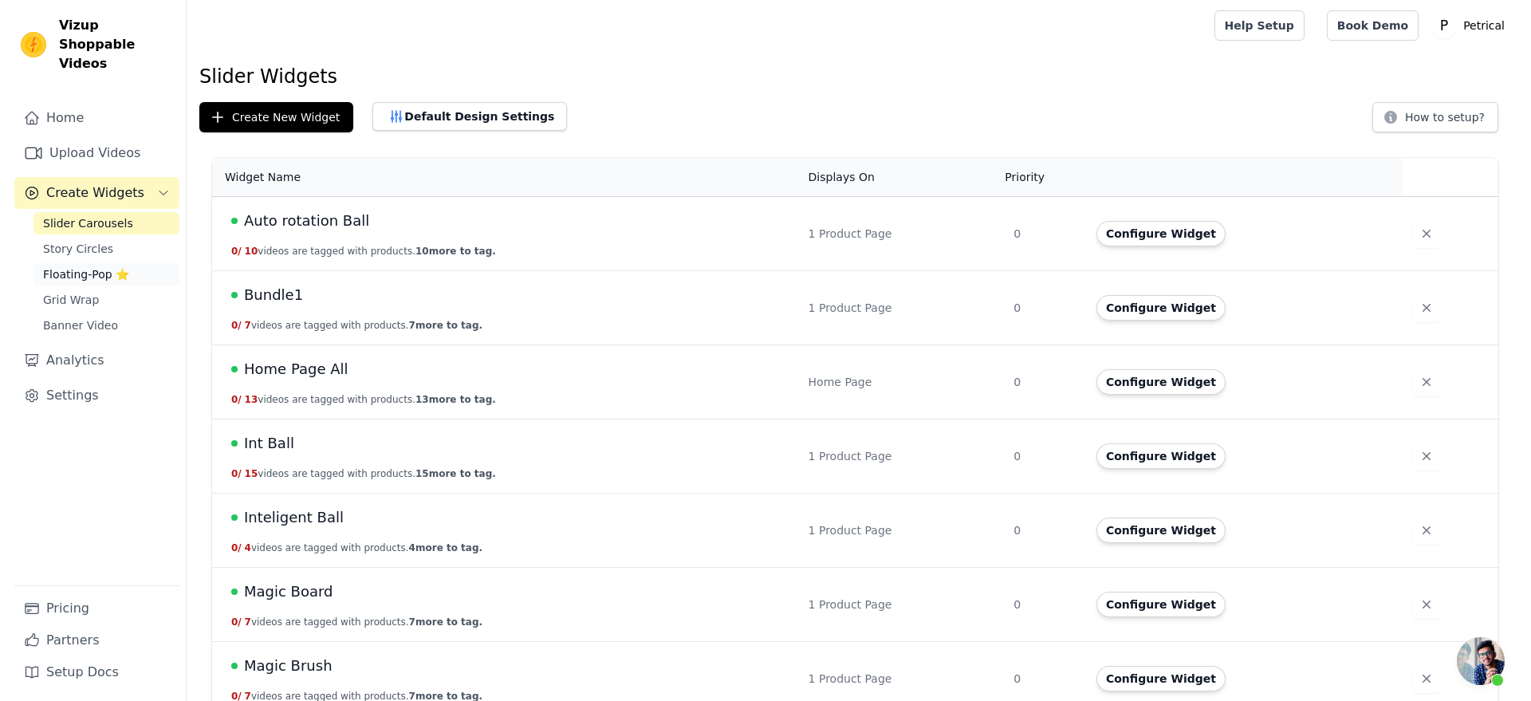
scroll to position [3570, 0]
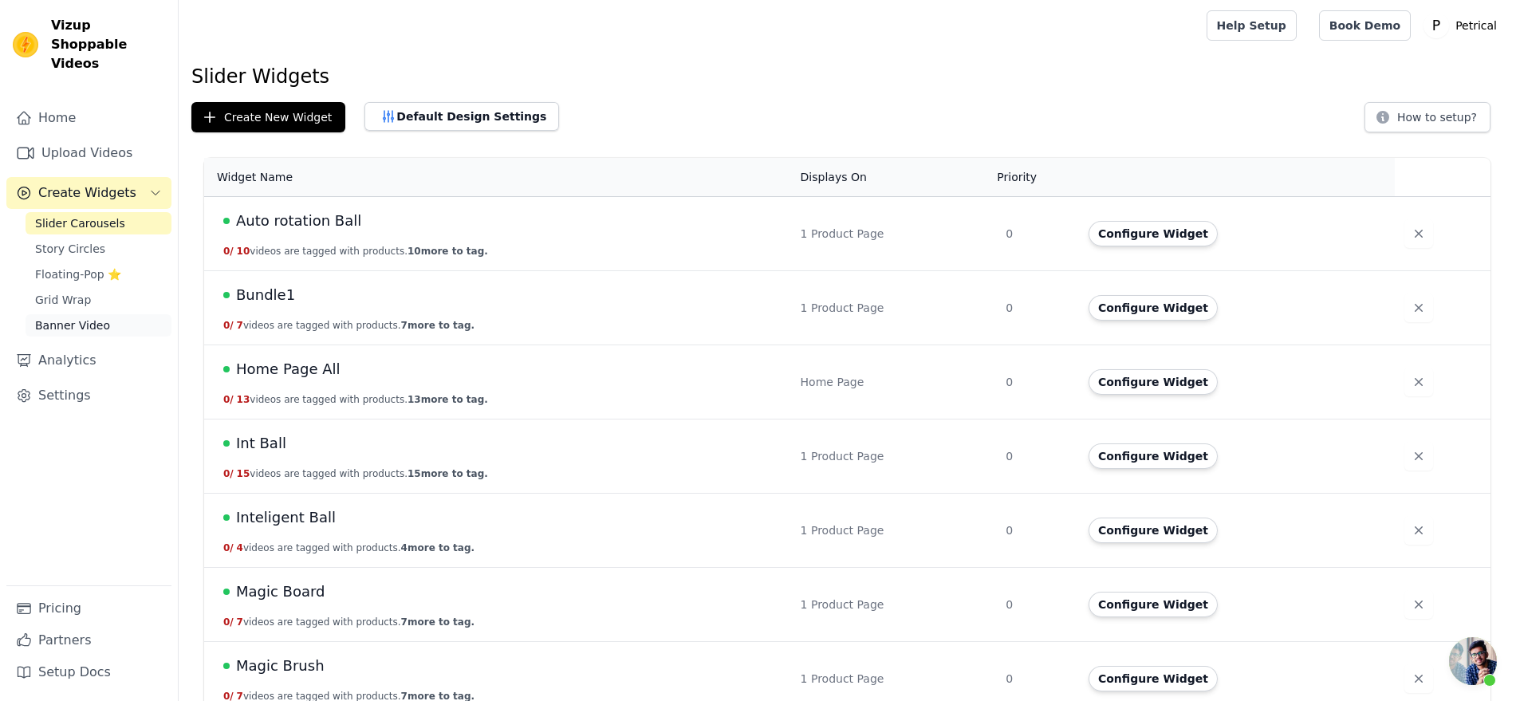
click at [100, 333] on span "Banner Video" at bounding box center [72, 325] width 75 height 16
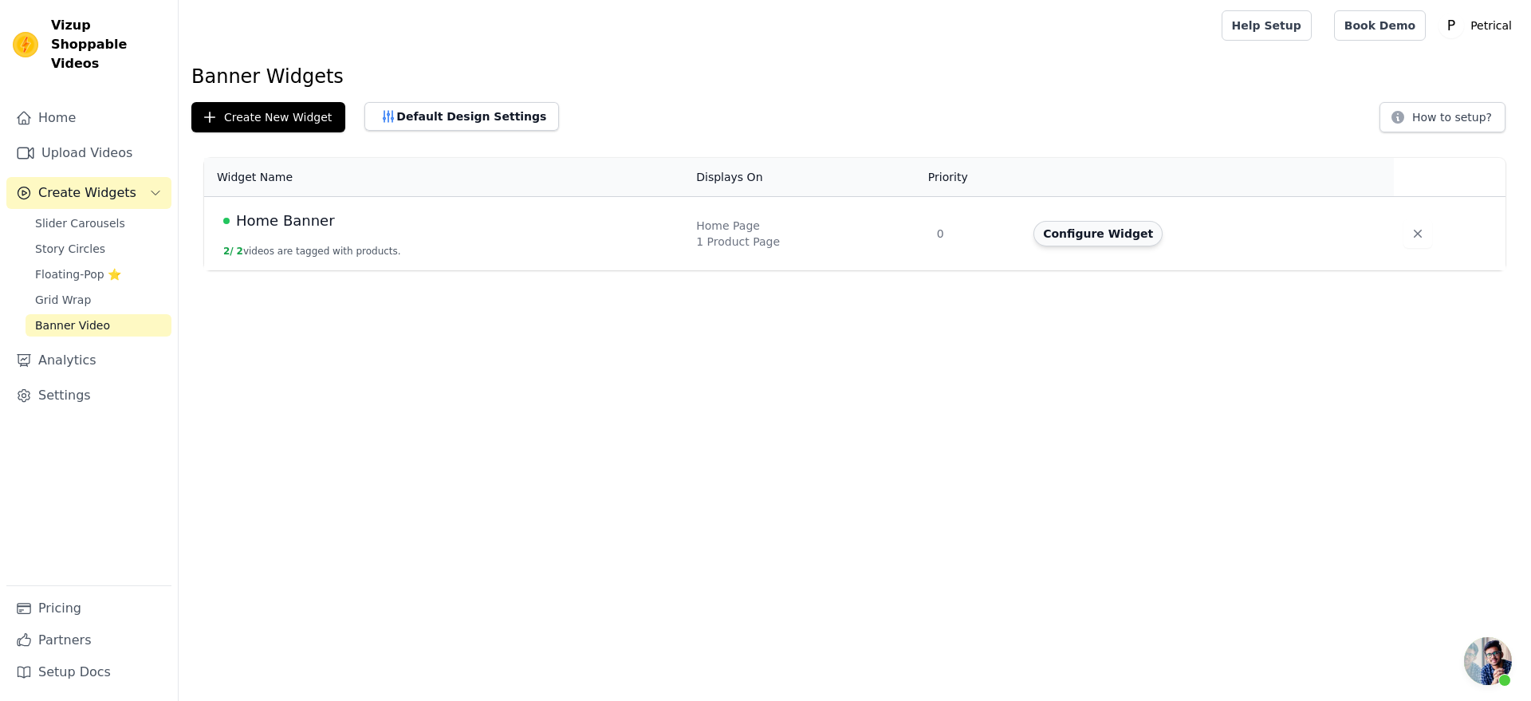
click at [1080, 246] on button "Configure Widget" at bounding box center [1097, 234] width 129 height 26
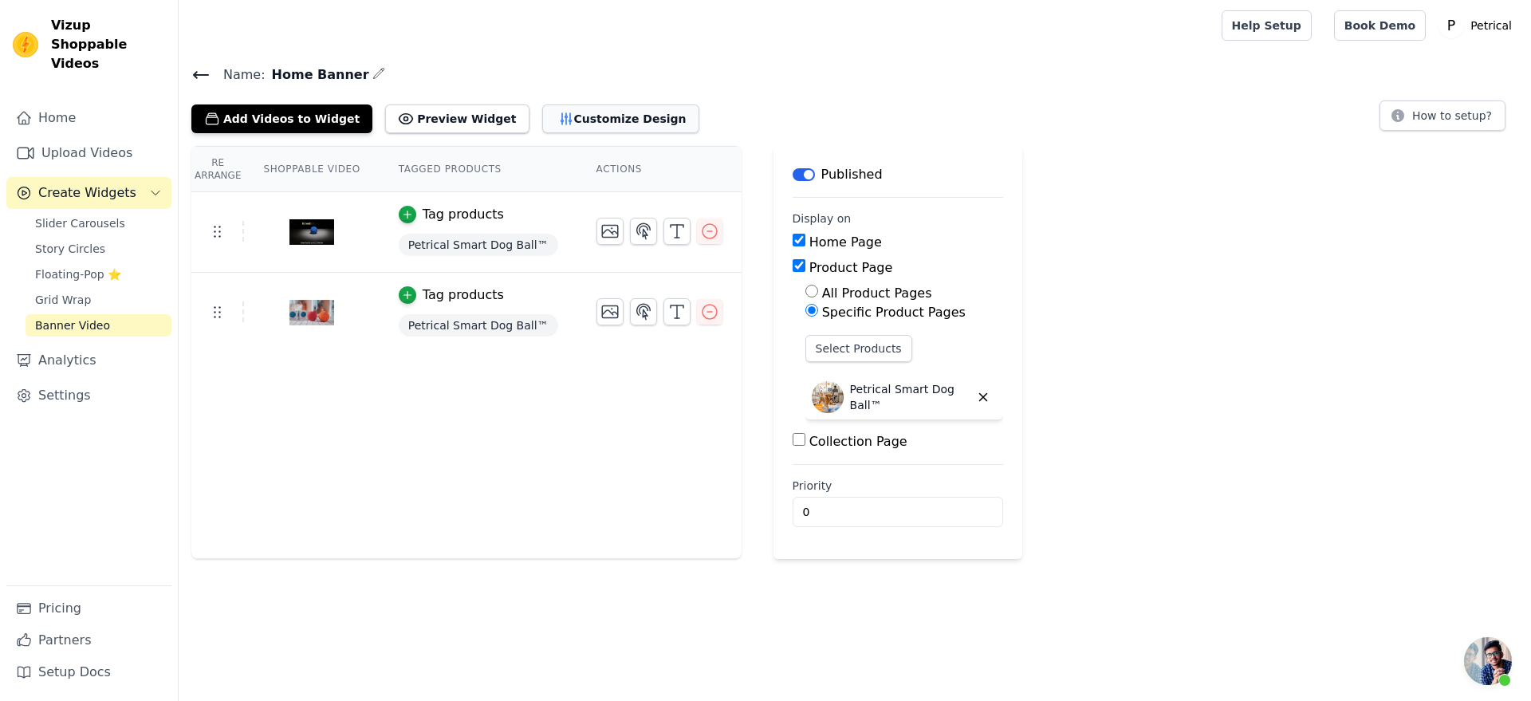
click at [684, 133] on button "Customize Design" at bounding box center [620, 118] width 157 height 29
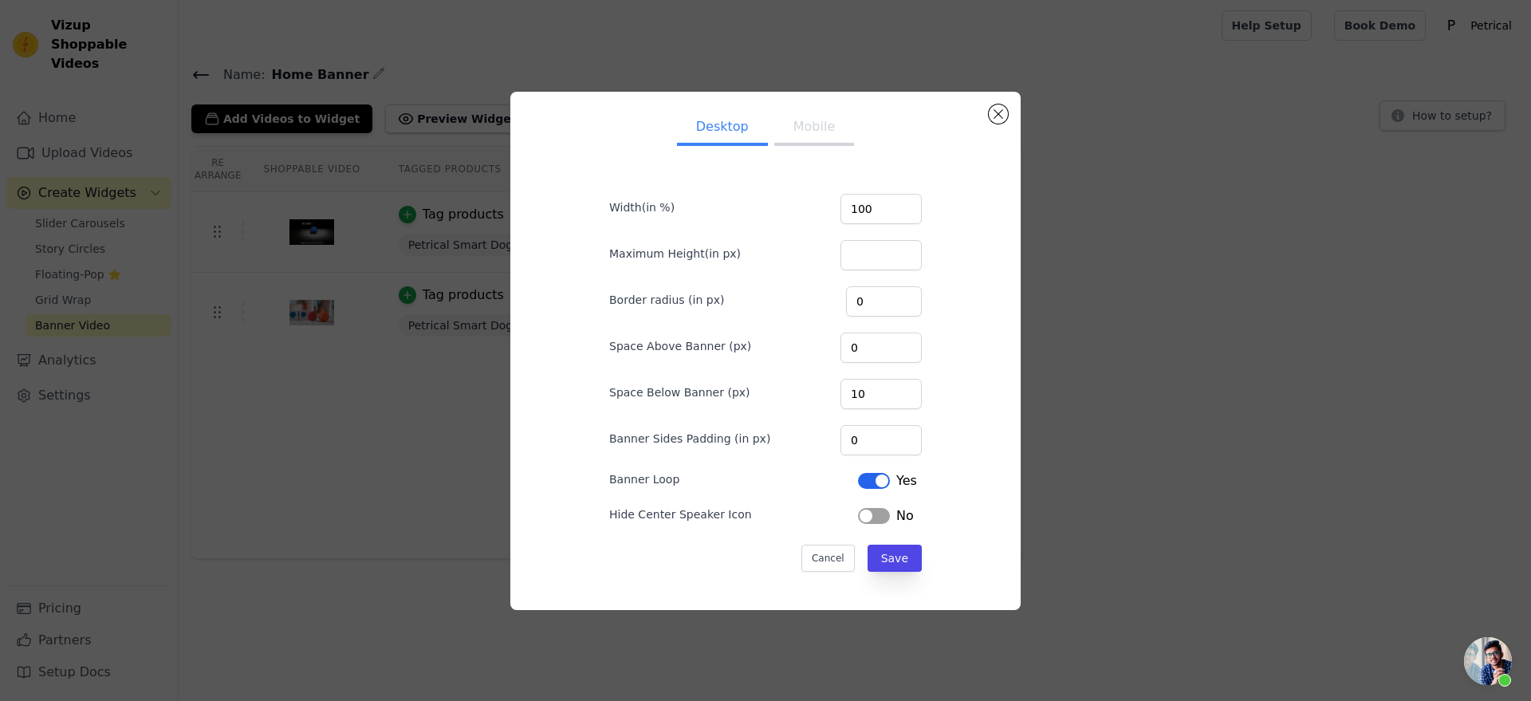
scroll to position [52, 0]
click at [812, 111] on button "Mobile" at bounding box center [814, 128] width 80 height 35
click at [884, 524] on button "Label" at bounding box center [874, 516] width 32 height 16
click at [911, 572] on button "Save" at bounding box center [894, 558] width 54 height 27
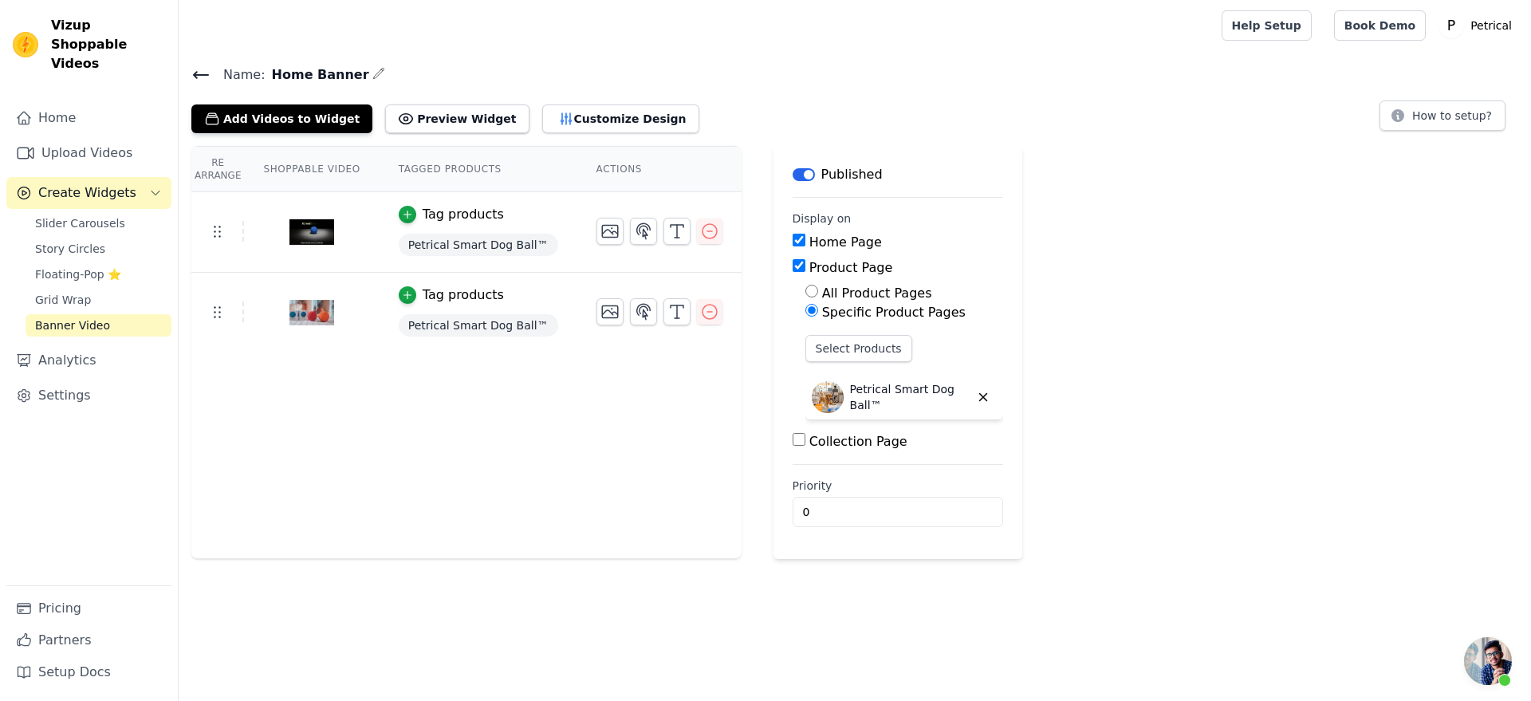
click at [210, 85] on icon at bounding box center [200, 74] width 19 height 19
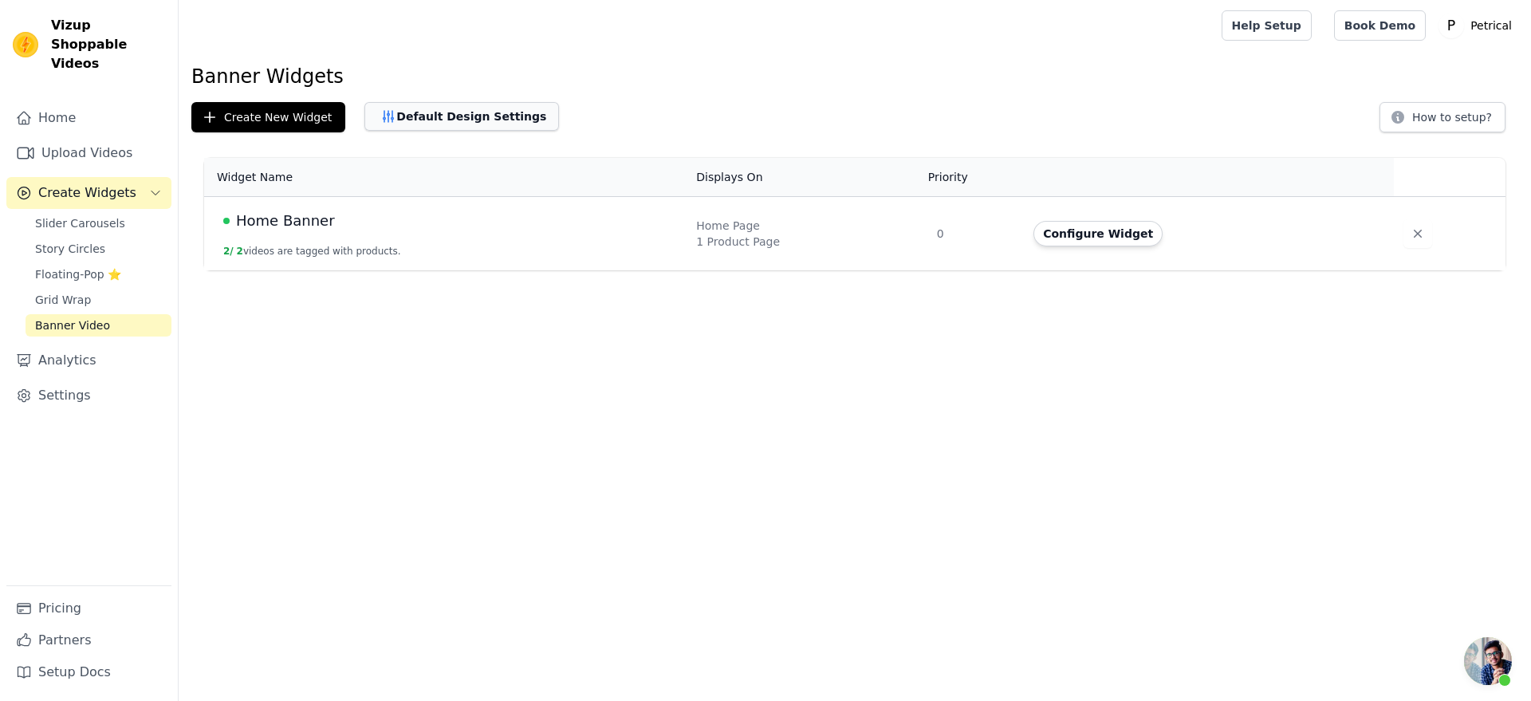
click at [559, 131] on button "Default Design Settings" at bounding box center [461, 116] width 195 height 29
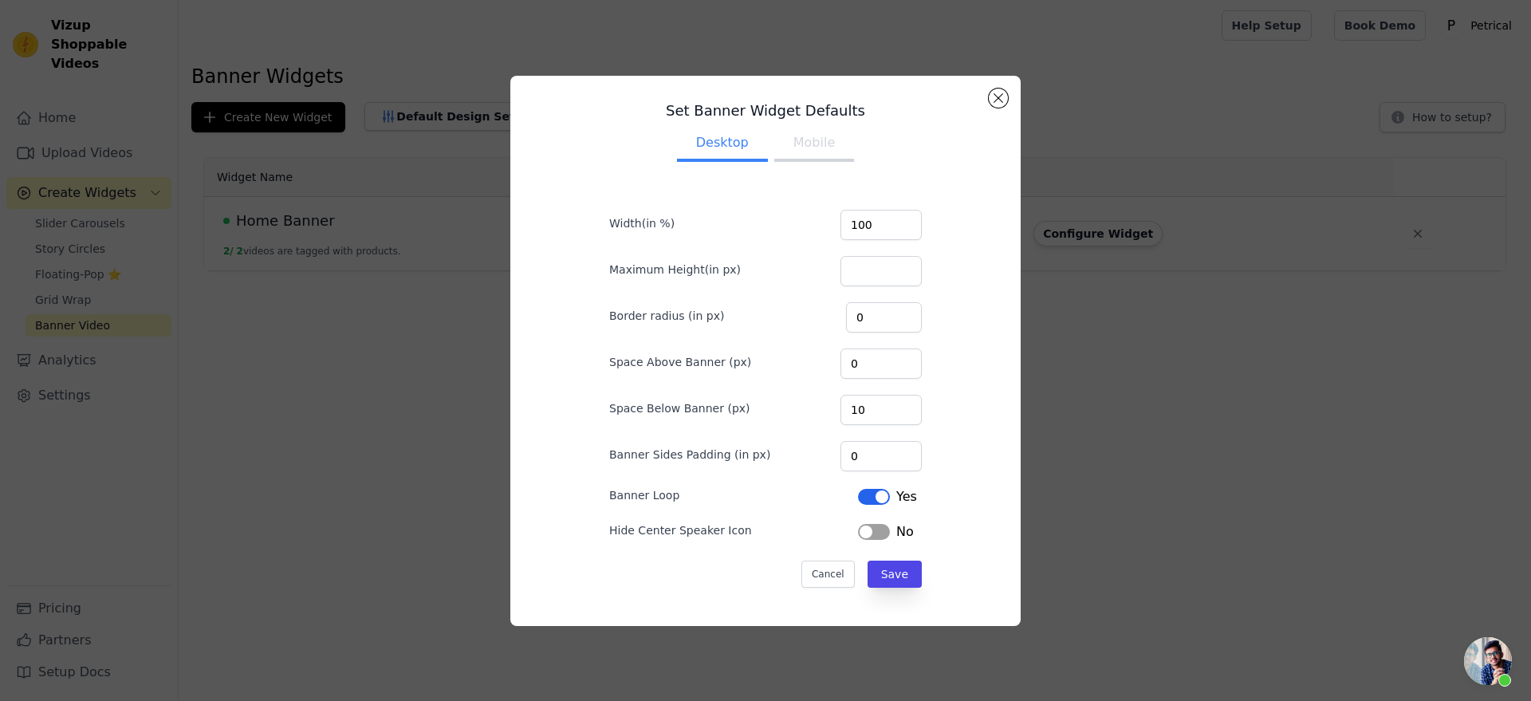
click at [776, 135] on button "Mobile" at bounding box center [814, 144] width 80 height 35
click at [883, 540] on button "Label" at bounding box center [874, 532] width 32 height 16
click at [907, 578] on button "Save" at bounding box center [894, 574] width 54 height 27
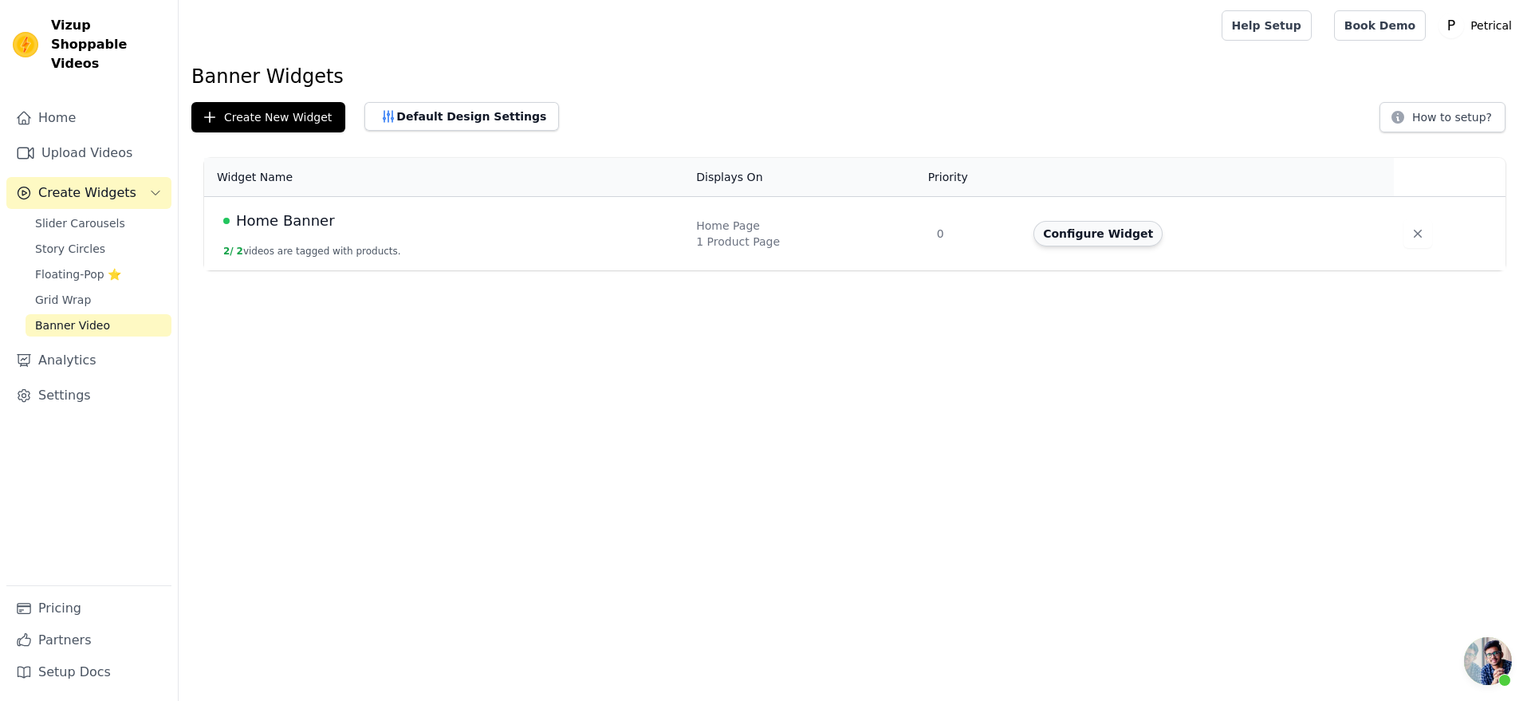
click at [1068, 246] on button "Configure Widget" at bounding box center [1097, 234] width 129 height 26
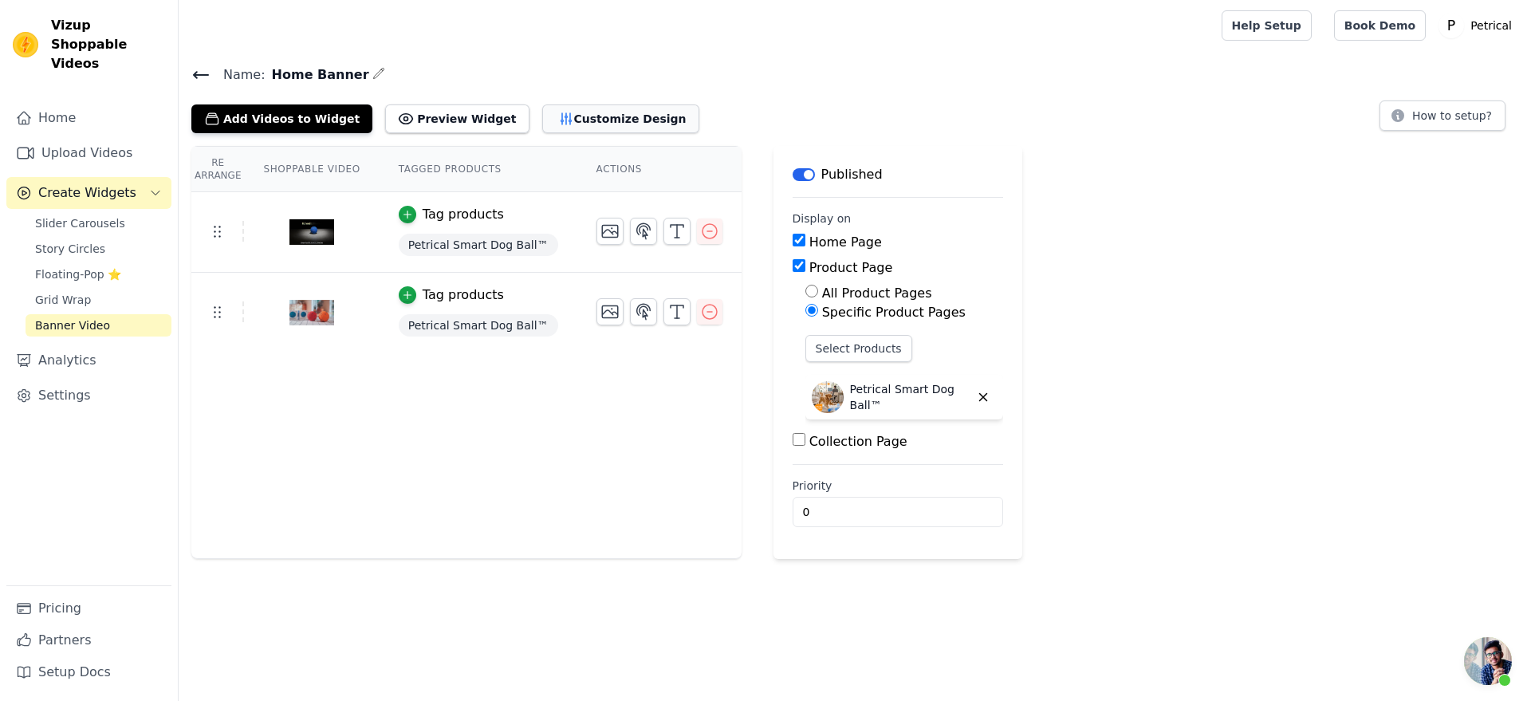
click at [692, 133] on button "Customize Design" at bounding box center [620, 118] width 157 height 29
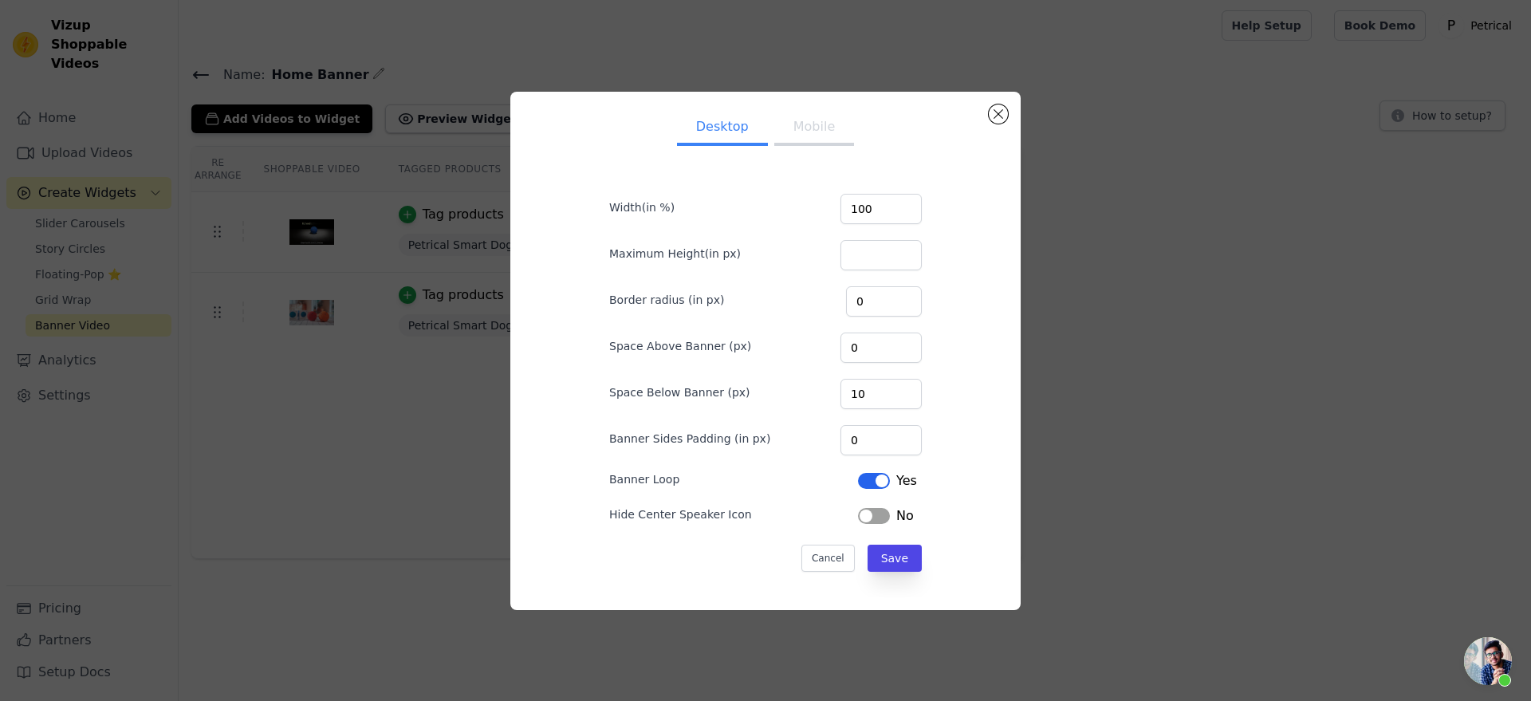
click at [804, 111] on button "Mobile" at bounding box center [814, 128] width 80 height 35
click at [885, 489] on button "Label" at bounding box center [874, 481] width 32 height 16
click at [922, 572] on button "Save" at bounding box center [894, 558] width 54 height 27
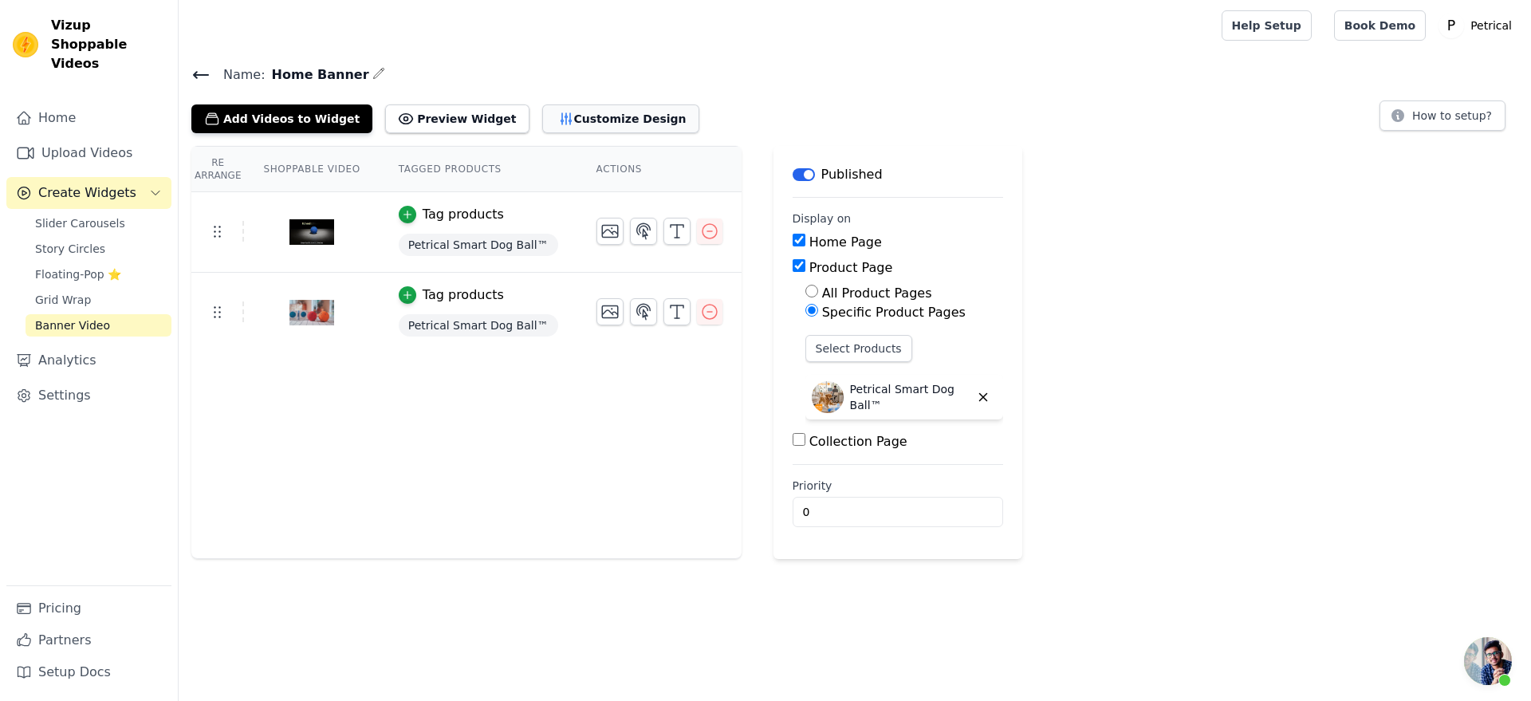
click at [699, 133] on button "Customize Design" at bounding box center [620, 118] width 157 height 29
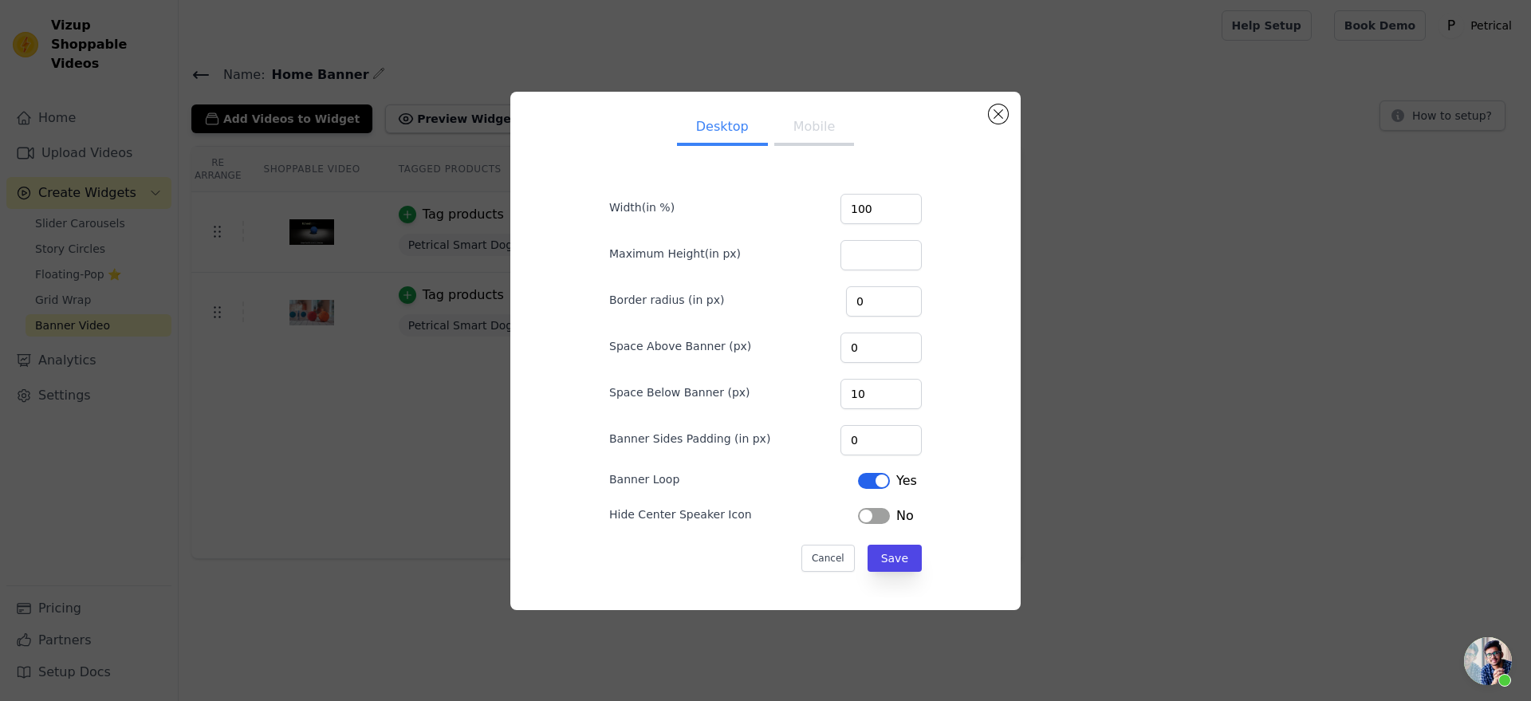
click at [830, 114] on button "Mobile" at bounding box center [814, 128] width 80 height 35
click at [890, 489] on button "Label" at bounding box center [874, 481] width 32 height 16
click at [911, 572] on button "Save" at bounding box center [894, 558] width 54 height 27
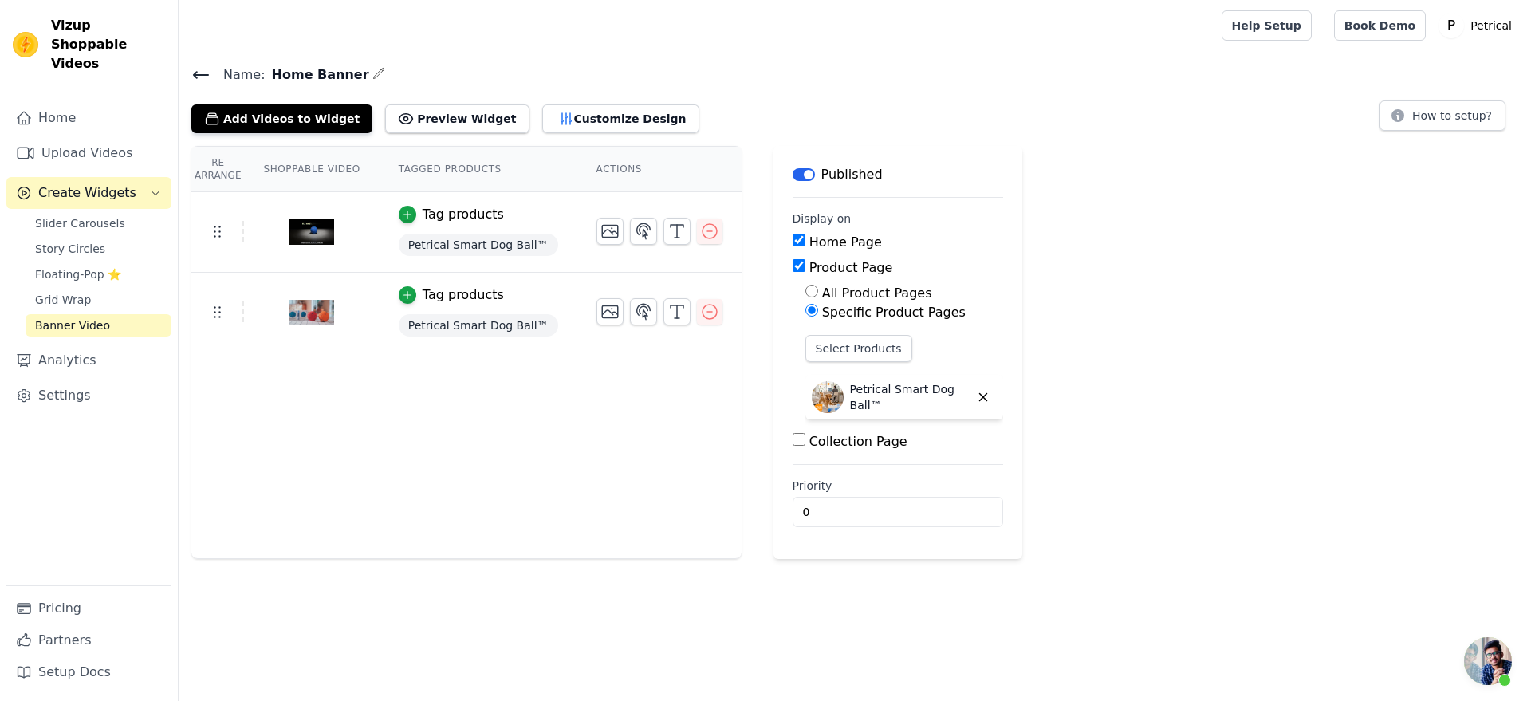
click at [805, 246] on input "Home Page" at bounding box center [799, 240] width 13 height 13
checkbox input "false"
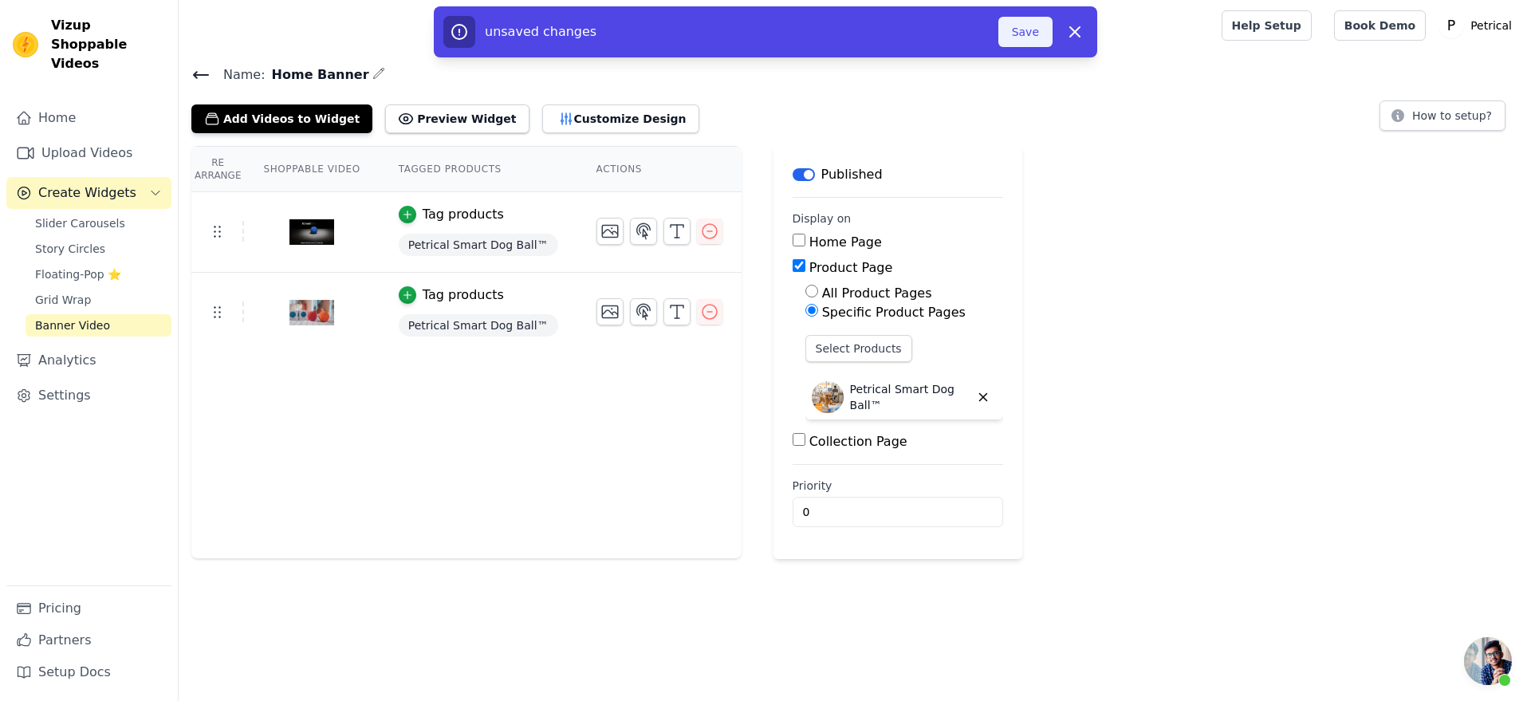
click at [1052, 42] on button "Save" at bounding box center [1025, 32] width 54 height 30
